Goal: Navigation & Orientation: Find specific page/section

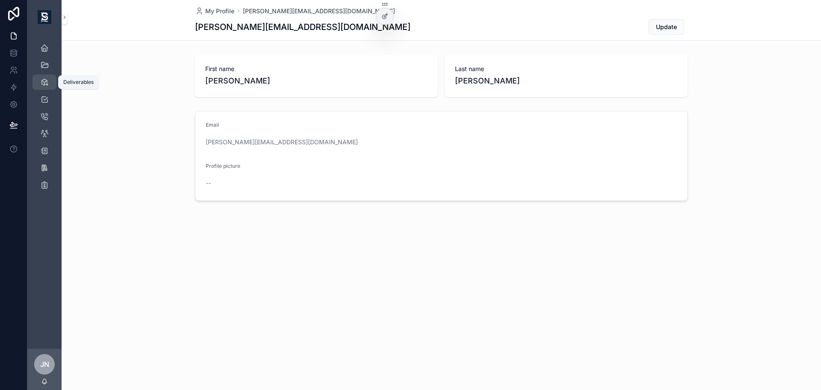
click at [44, 86] on icon "scrollable content" at bounding box center [44, 82] width 9 height 9
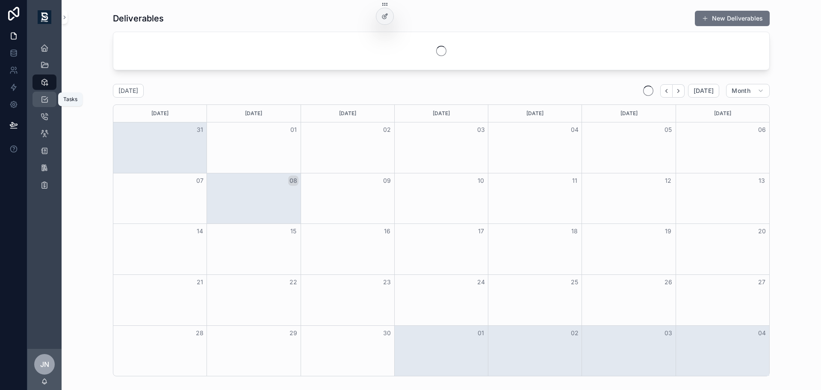
click at [43, 98] on icon "scrollable content" at bounding box center [44, 99] width 9 height 9
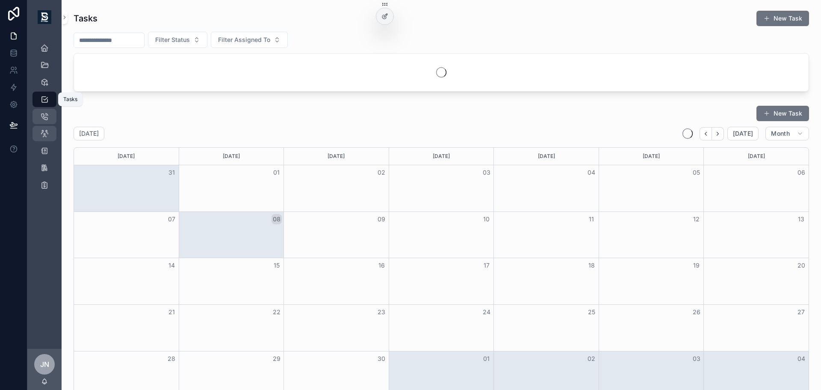
click at [46, 121] on div "Meetings" at bounding box center [45, 117] width 14 height 14
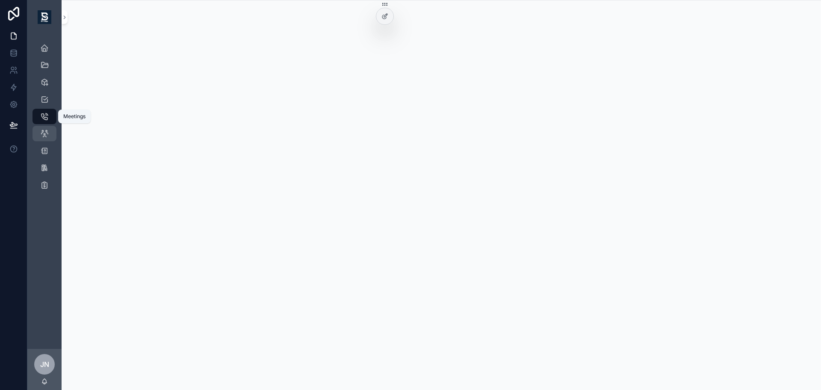
click at [43, 140] on link "Clients" at bounding box center [45, 133] width 24 height 15
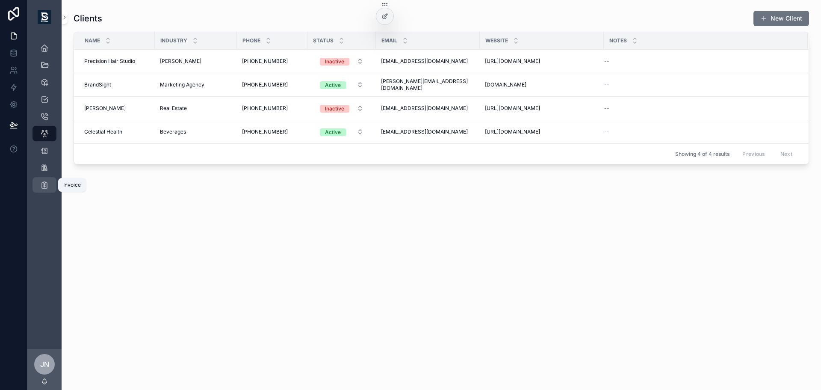
click at [46, 183] on icon "scrollable content" at bounding box center [44, 185] width 9 height 9
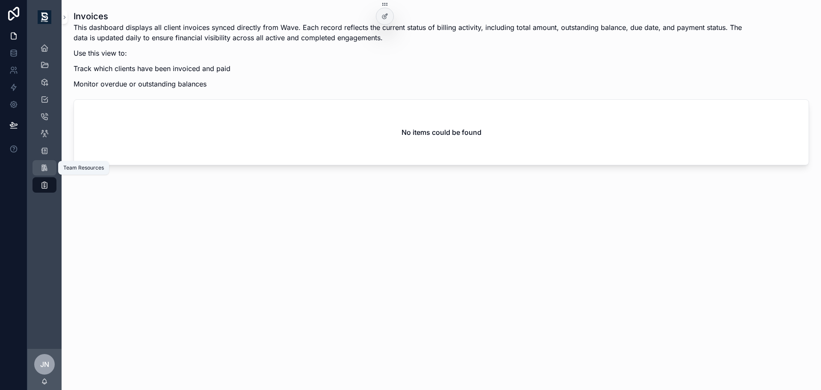
click at [45, 163] on icon "scrollable content" at bounding box center [44, 167] width 9 height 9
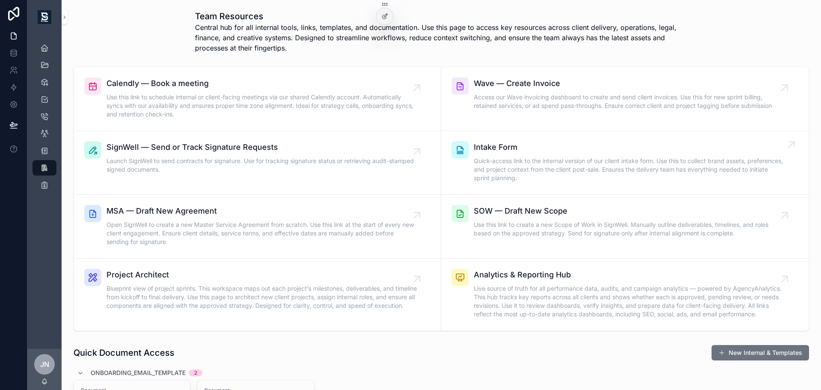
click at [516, 166] on span "Quick-access link to the internal version of our client intake form. Use this t…" at bounding box center [629, 170] width 311 height 26
